Goal: Task Accomplishment & Management: Use online tool/utility

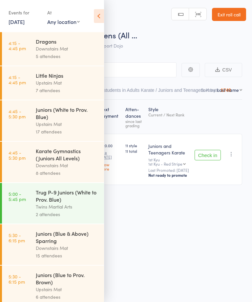
scroll to position [0, 0]
click at [13, 22] on link "13 Oct, 2025" at bounding box center [17, 21] width 16 height 7
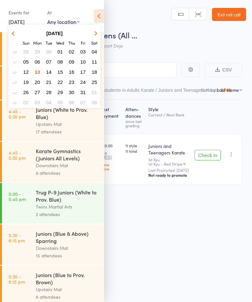
click at [50, 70] on span "14" at bounding box center [49, 72] width 6 height 6
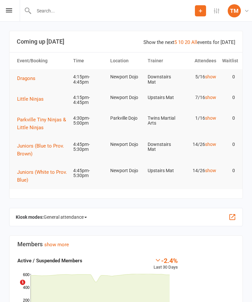
click at [232, 16] on div "TM" at bounding box center [234, 10] width 13 height 13
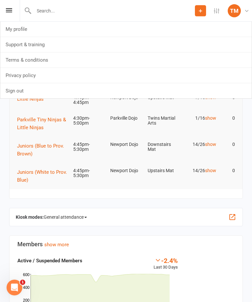
scroll to position [8, 0]
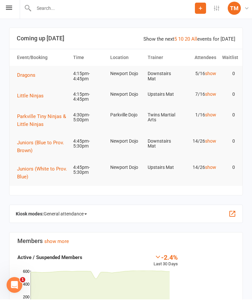
scroll to position [0, 0]
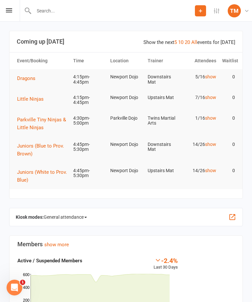
click at [79, 216] on span "General attendance" at bounding box center [65, 217] width 43 height 10
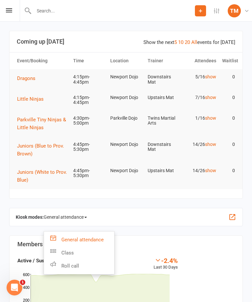
click at [90, 262] on link "Roll call" at bounding box center [79, 265] width 70 height 13
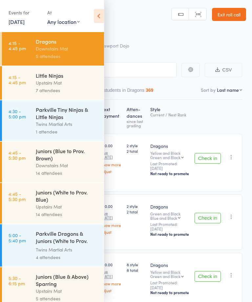
click at [147, 47] on div "Roll Call for Dragons 14 Oct 16:15 Downstairs Mat Newport Dojo" at bounding box center [134, 41] width 223 height 23
click at [101, 20] on icon at bounding box center [99, 16] width 10 height 14
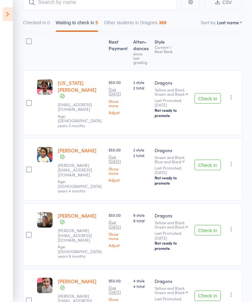
click at [11, 18] on icon at bounding box center [8, 15] width 10 height 14
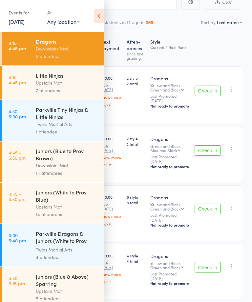
scroll to position [68, 0]
click at [76, 83] on div "Upstairs Mat" at bounding box center [67, 83] width 63 height 8
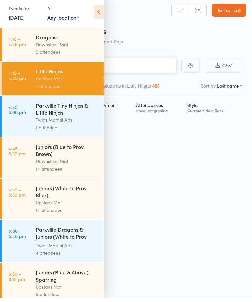
scroll to position [5, 0]
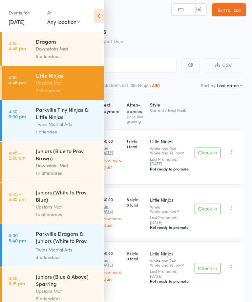
click at [101, 16] on icon at bounding box center [99, 16] width 10 height 14
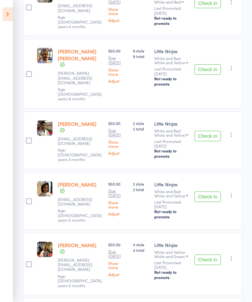
scroll to position [253, 0]
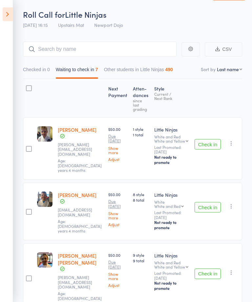
click at [9, 15] on icon at bounding box center [8, 15] width 10 height 14
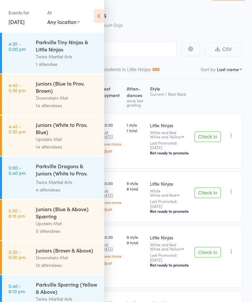
scroll to position [67, 0]
click at [83, 135] on div "Juniors (White to Prov. Blue)" at bounding box center [67, 128] width 63 height 14
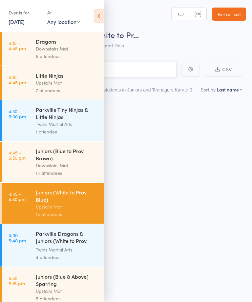
scroll to position [5, 0]
click at [102, 17] on icon at bounding box center [99, 16] width 10 height 14
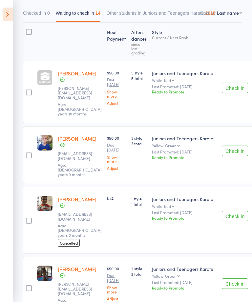
scroll to position [0, 0]
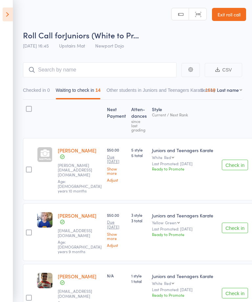
click at [9, 12] on icon at bounding box center [8, 15] width 10 height 14
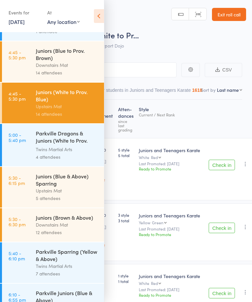
scroll to position [115, 0]
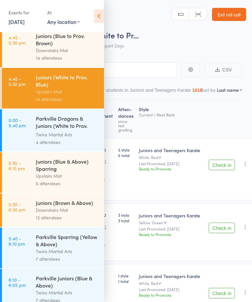
click at [71, 170] on div "Juniors (Blue & Above) Sparring" at bounding box center [67, 165] width 63 height 14
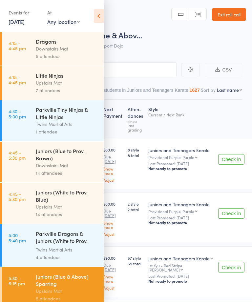
click at [101, 15] on icon at bounding box center [99, 16] width 10 height 14
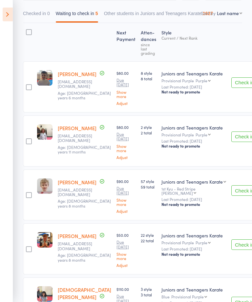
scroll to position [113, 0]
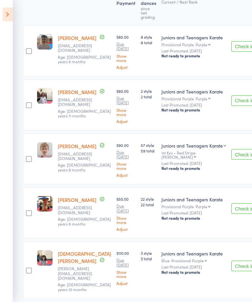
click at [10, 19] on icon at bounding box center [8, 15] width 10 height 14
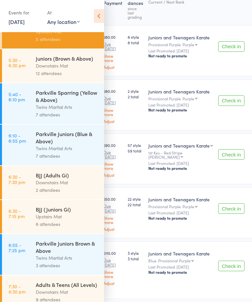
scroll to position [259, 0]
click at [78, 221] on div "Upstairs Mat" at bounding box center [67, 217] width 63 height 8
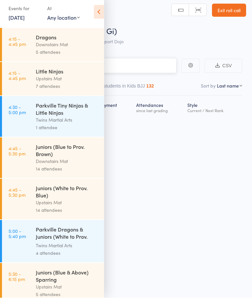
scroll to position [5, 0]
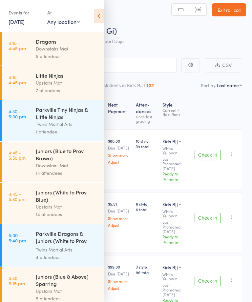
click at [103, 15] on icon at bounding box center [99, 16] width 10 height 14
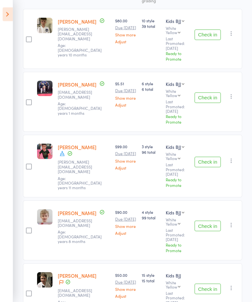
scroll to position [125, 0]
click at [10, 12] on icon at bounding box center [8, 15] width 10 height 14
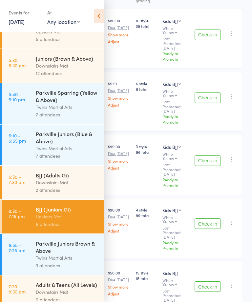
scroll to position [259, 0]
click at [64, 289] on div "Adults & Teens (All Levels)" at bounding box center [67, 284] width 63 height 7
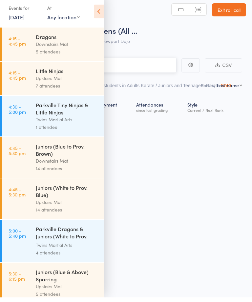
scroll to position [5, 0]
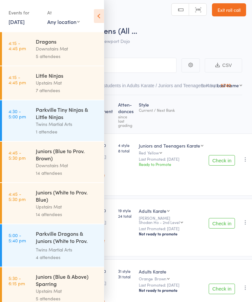
click at [101, 16] on icon at bounding box center [99, 16] width 10 height 14
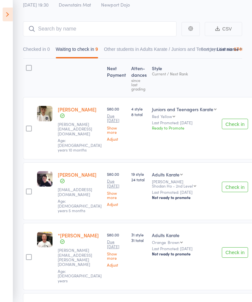
scroll to position [41, 0]
click at [233, 50] on select "First name Last name Birthday today? Behind on payments? Check in time Next pay…" at bounding box center [229, 49] width 25 height 7
select select "0"
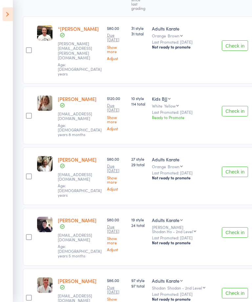
scroll to position [122, 0]
click at [172, 95] on div "Kids BJJ Kids BJJ Juniors and Teenagers Karate" at bounding box center [184, 98] width 65 height 7
click at [165, 95] on select "Kids BJJ Juniors and Teenagers Karate" at bounding box center [161, 98] width 19 height 7
select select "1"
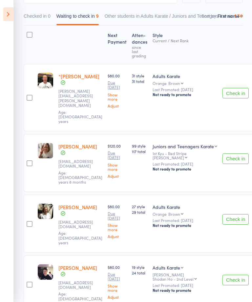
scroll to position [73, 0]
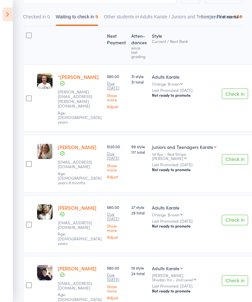
click at [8, 19] on icon at bounding box center [8, 15] width 10 height 14
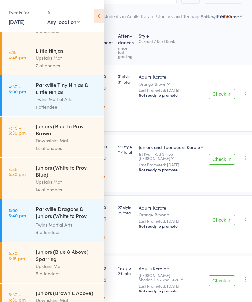
scroll to position [25, 0]
click at [11, 24] on link "14 Oct, 2025" at bounding box center [17, 21] width 16 height 7
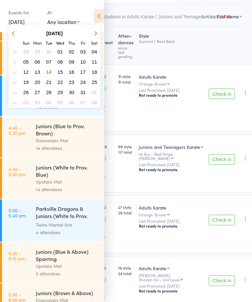
click at [49, 61] on span "07" at bounding box center [49, 62] width 6 height 6
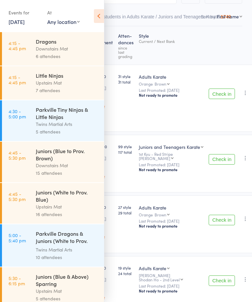
scroll to position [0, 0]
click at [10, 24] on link "7 Oct, 2025" at bounding box center [17, 21] width 16 height 7
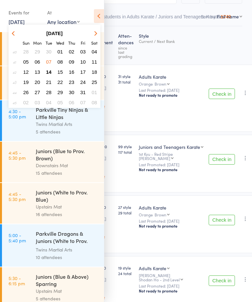
click at [46, 69] on button "14" at bounding box center [49, 72] width 10 height 9
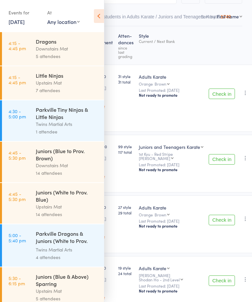
click at [42, 89] on div "7 attendees" at bounding box center [67, 91] width 63 height 8
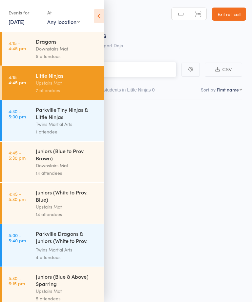
scroll to position [5, 0]
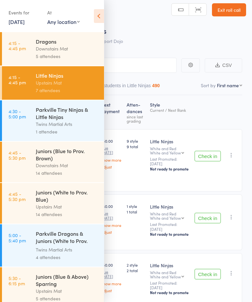
click at [101, 19] on icon at bounding box center [99, 16] width 10 height 14
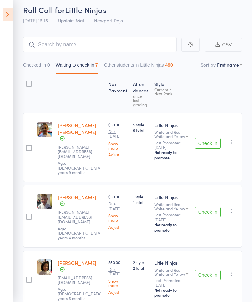
scroll to position [25, 0]
click at [201, 130] on div "Check in Check in Promote Send message Add Note Add Task Add Flag Remove Mark a…" at bounding box center [217, 147] width 50 height 69
click at [210, 138] on button "Check in" at bounding box center [207, 143] width 26 height 10
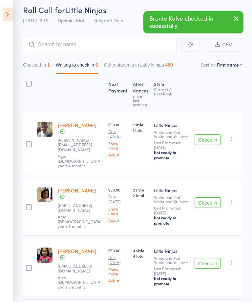
click at [210, 138] on button "Check in" at bounding box center [207, 139] width 26 height 10
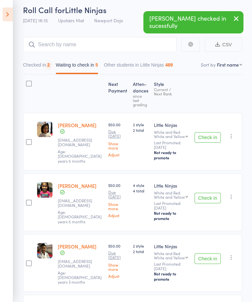
click at [209, 194] on button "Check in" at bounding box center [207, 198] width 26 height 10
click at [209, 255] on button "Check in" at bounding box center [207, 258] width 26 height 10
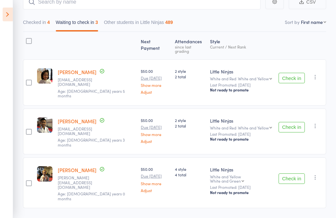
scroll to position [0, 0]
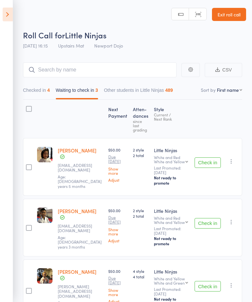
click at [208, 166] on button "Check in" at bounding box center [207, 162] width 26 height 10
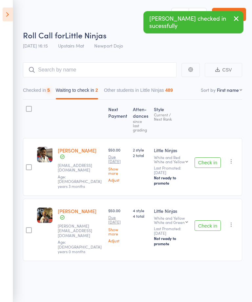
click at [212, 220] on button "Check in" at bounding box center [207, 225] width 26 height 10
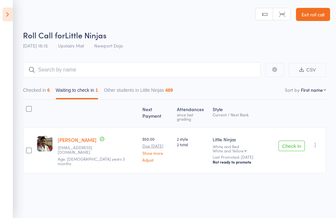
click at [145, 182] on div "Next Payment Atten­dances since last grading Style Current / Next Rank edit Osc…" at bounding box center [174, 151] width 303 height 103
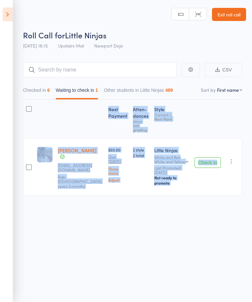
click at [232, 159] on icon "button" at bounding box center [231, 161] width 7 height 7
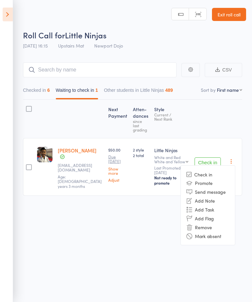
click at [214, 223] on li "Remove" at bounding box center [208, 227] width 54 height 9
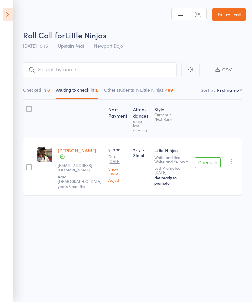
click at [45, 93] on button "Checked in 6" at bounding box center [36, 91] width 27 height 15
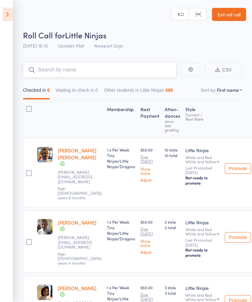
click at [154, 67] on input "search" at bounding box center [99, 69] width 153 height 15
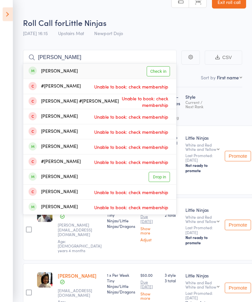
scroll to position [12, 0]
type input "Ted"
click at [163, 74] on link "Check in" at bounding box center [158, 71] width 23 height 10
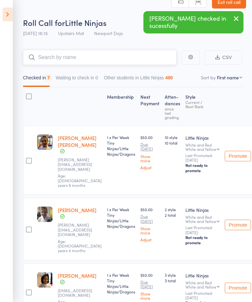
click at [94, 80] on button "Waiting to check in 0" at bounding box center [77, 79] width 42 height 15
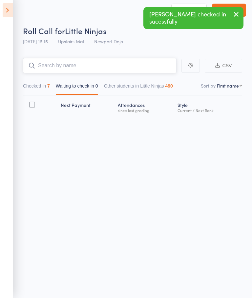
scroll to position [5, 0]
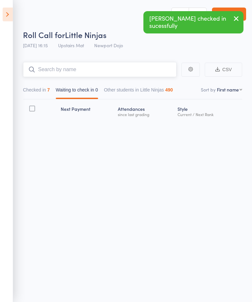
click at [54, 84] on div "Checked in 7 Waiting to check in 0 Other students in Little Ninjas 490" at bounding box center [98, 91] width 156 height 15
click at [47, 89] on button "Checked in 7" at bounding box center [36, 91] width 27 height 15
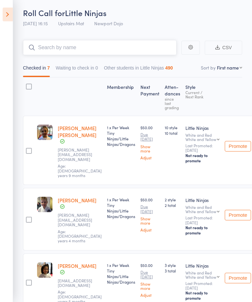
scroll to position [22, 0]
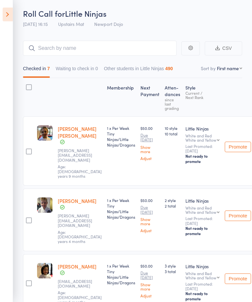
click at [7, 17] on icon at bounding box center [8, 15] width 10 height 14
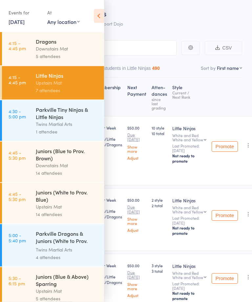
click at [74, 201] on div "Juniors (White to Prov. Blue)" at bounding box center [67, 196] width 63 height 14
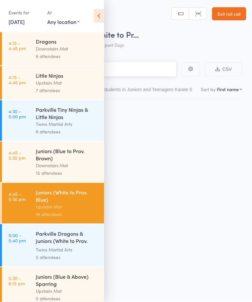
scroll to position [5, 0]
click at [99, 12] on icon at bounding box center [99, 16] width 10 height 14
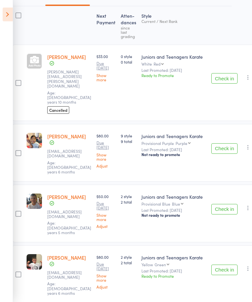
scroll to position [94, 10]
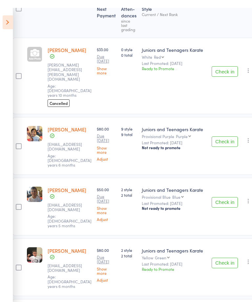
scroll to position [100, 10]
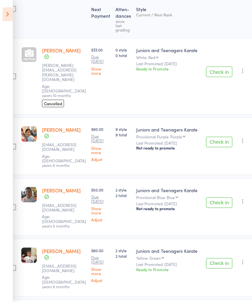
click at [241, 138] on icon "button" at bounding box center [242, 141] width 7 height 7
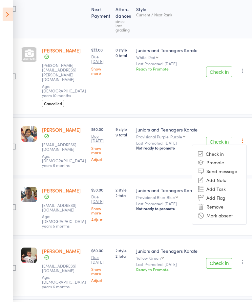
click at [225, 202] on li "Remove" at bounding box center [219, 206] width 54 height 9
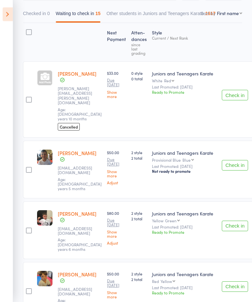
scroll to position [77, 0]
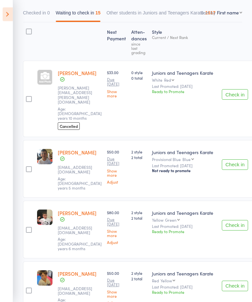
click at [31, 30] on div at bounding box center [29, 32] width 6 height 6
click at [27, 30] on input "checkbox" at bounding box center [27, 30] width 0 height 0
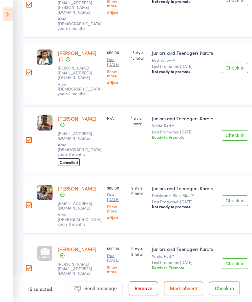
scroll to position [451, 0]
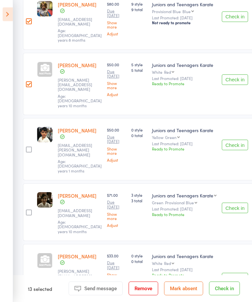
scroll to position [621, 0]
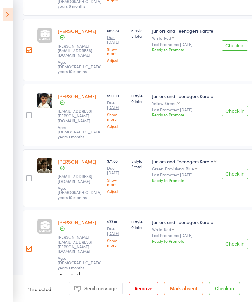
click at [225, 295] on button "Check in" at bounding box center [224, 289] width 31 height 14
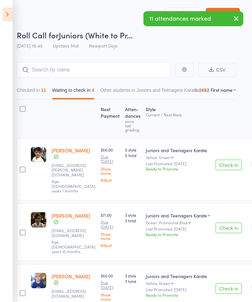
scroll to position [0, 0]
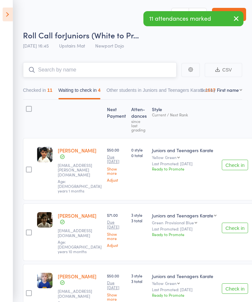
click at [152, 69] on input "search" at bounding box center [99, 69] width 153 height 15
click at [149, 72] on input "search" at bounding box center [99, 69] width 153 height 15
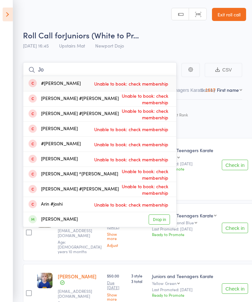
type input "J"
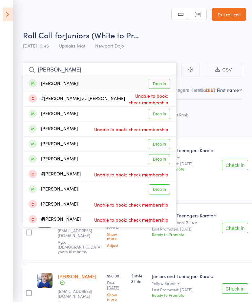
type input "Isaac z"
click at [161, 84] on link "Drop in" at bounding box center [159, 84] width 21 height 10
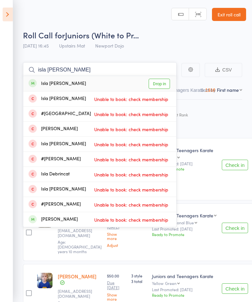
type input "isla coon"
click at [164, 84] on link "Drop in" at bounding box center [159, 84] width 21 height 10
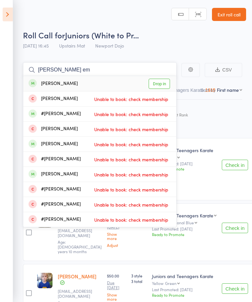
type input "ethan em"
click at [162, 85] on link "Drop in" at bounding box center [159, 84] width 21 height 10
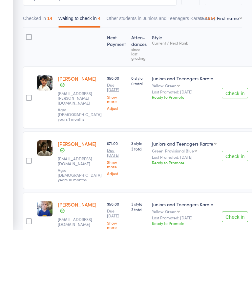
scroll to position [59, 0]
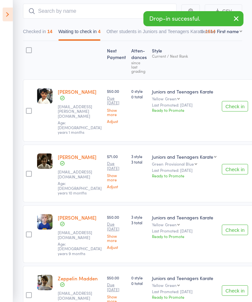
click at [29, 50] on div at bounding box center [29, 50] width 6 height 6
click at [27, 48] on input "checkbox" at bounding box center [27, 48] width 0 height 0
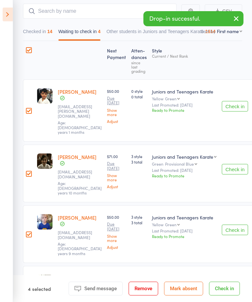
click at [144, 295] on button "Remove" at bounding box center [144, 289] width 30 height 14
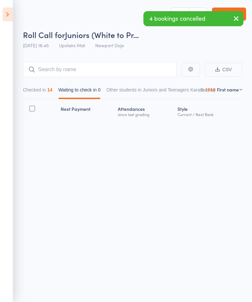
scroll to position [5, 0]
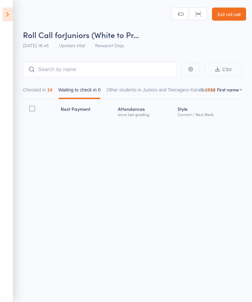
click at [43, 90] on button "Checked in 14" at bounding box center [38, 91] width 30 height 15
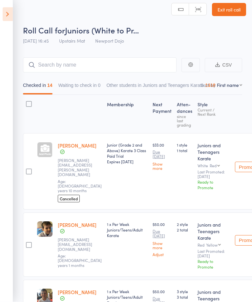
scroll to position [26, 0]
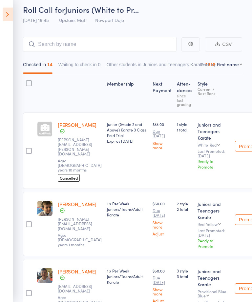
click at [12, 16] on icon at bounding box center [8, 15] width 10 height 14
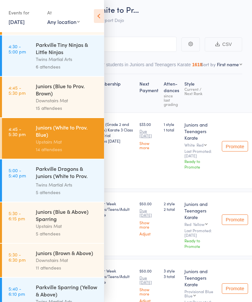
scroll to position [65, 0]
click at [61, 223] on div "Juniors (Blue & Above) Sparring" at bounding box center [67, 215] width 63 height 14
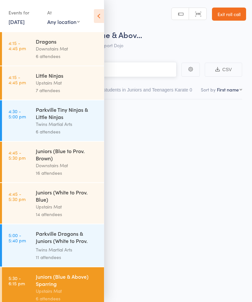
scroll to position [5, 0]
click at [97, 18] on icon at bounding box center [99, 16] width 10 height 14
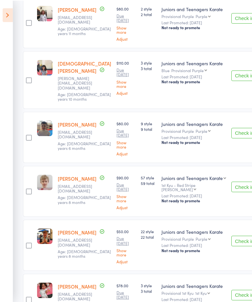
scroll to position [46, 0]
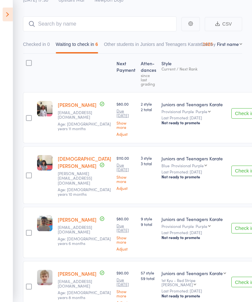
click at [31, 64] on div at bounding box center [29, 63] width 6 height 6
click at [27, 61] on input "checkbox" at bounding box center [27, 61] width 0 height 0
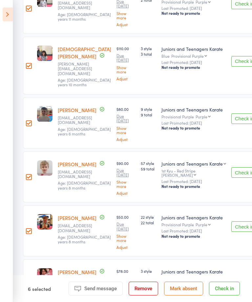
scroll to position [156, 0]
click at [28, 174] on label at bounding box center [29, 177] width 6 height 7
click at [27, 175] on input "checkbox" at bounding box center [27, 175] width 0 height 0
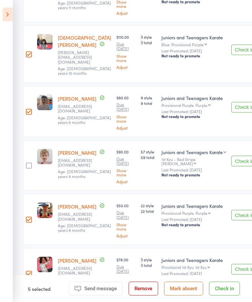
click at [229, 295] on button "Check in" at bounding box center [224, 289] width 31 height 14
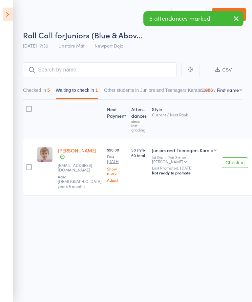
scroll to position [0, 13]
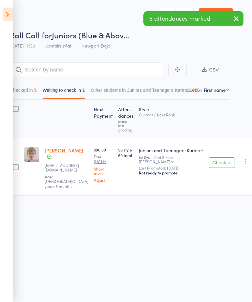
click at [246, 157] on div "Check in Check in Promote Send message Add Note Add Task Add Flag Remove Mark a…" at bounding box center [231, 167] width 50 height 58
click at [243, 162] on icon "button" at bounding box center [245, 161] width 7 height 7
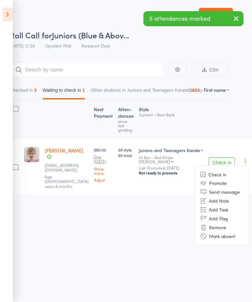
click at [213, 227] on li "Remove" at bounding box center [222, 227] width 54 height 9
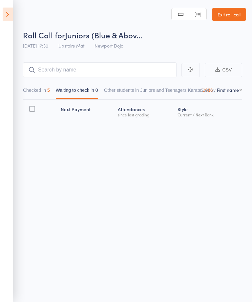
scroll to position [0, 0]
